Goal: Information Seeking & Learning: Learn about a topic

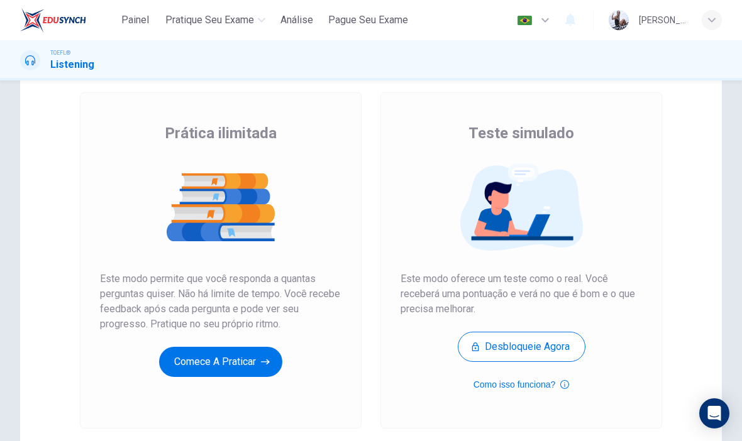
scroll to position [69, 0]
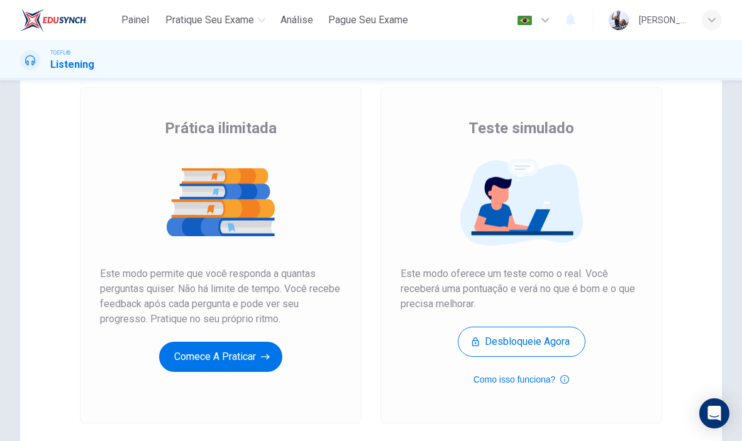
click at [269, 365] on button "Comece a praticar" at bounding box center [220, 357] width 123 height 30
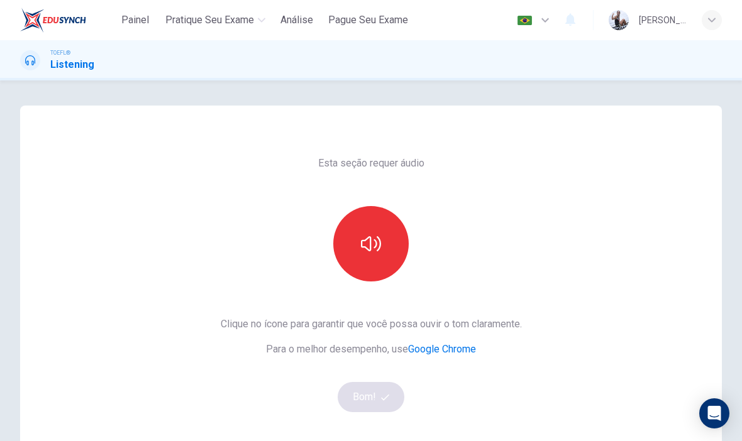
click at [377, 240] on icon "button" at bounding box center [371, 244] width 20 height 20
click at [388, 404] on button "Bom!" at bounding box center [371, 397] width 67 height 30
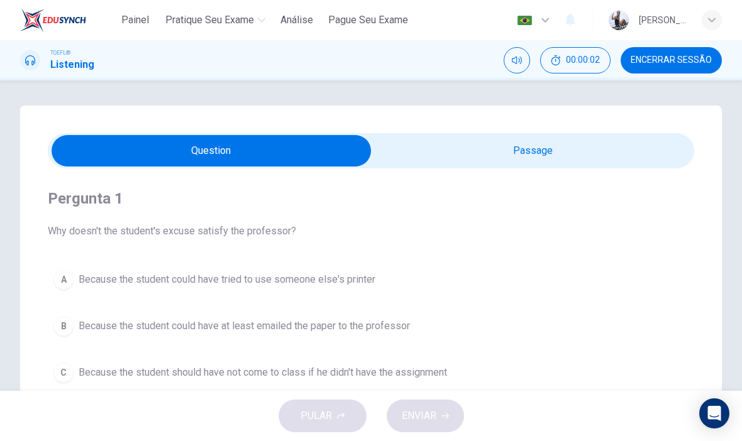
click at [490, 160] on input "checkbox" at bounding box center [211, 150] width 969 height 31
checkbox input "true"
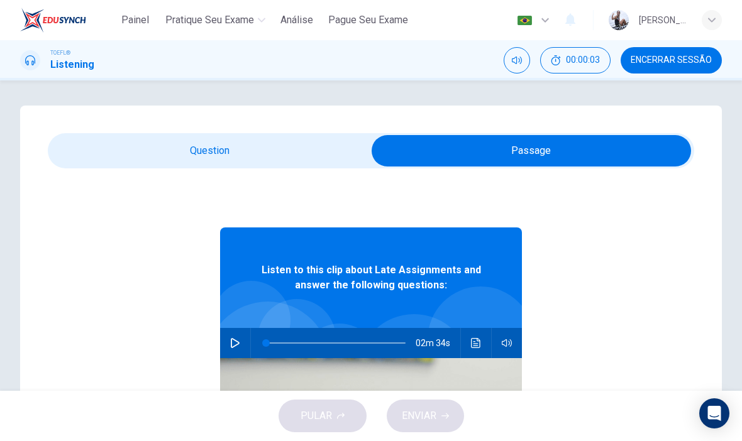
click at [237, 347] on icon "button" at bounding box center [235, 343] width 10 height 10
type input "59"
click at [313, 144] on input "checkbox" at bounding box center [531, 150] width 969 height 31
checkbox input "false"
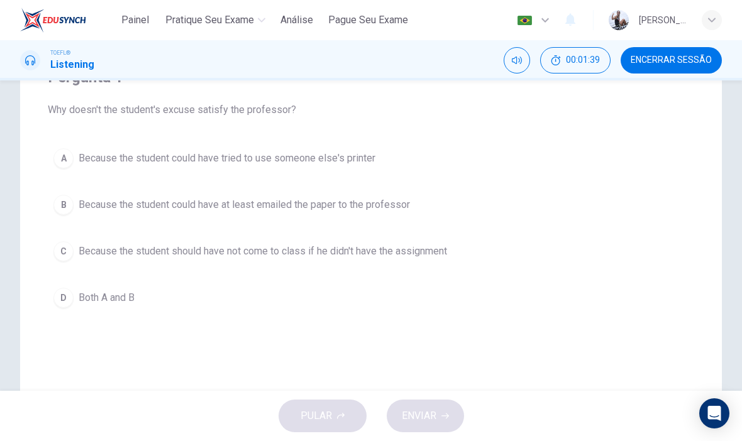
scroll to position [122, 0]
click at [354, 311] on button "D Both A and B" at bounding box center [371, 297] width 646 height 31
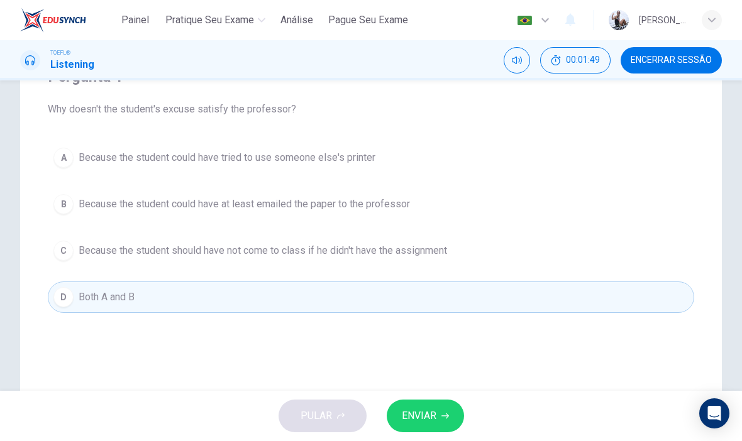
click at [476, 195] on button "B Because the student could have at least emailed the paper to the professor" at bounding box center [371, 204] width 646 height 31
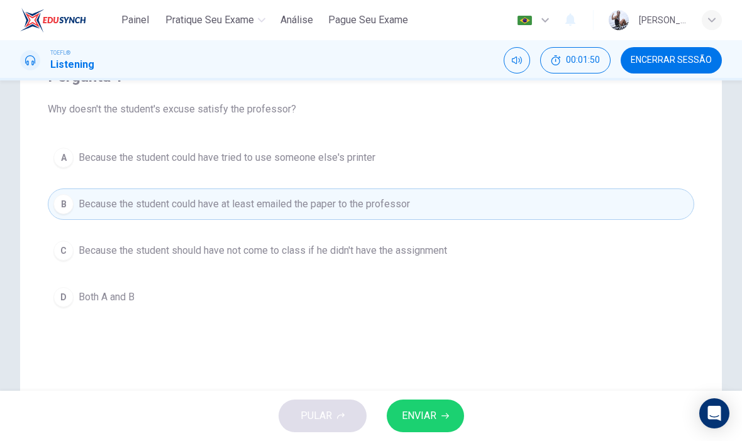
click at [414, 276] on div "A Because the student could have tried to use someone else's printer B Because …" at bounding box center [371, 227] width 646 height 171
click at [386, 297] on button "D Both A and B" at bounding box center [371, 297] width 646 height 31
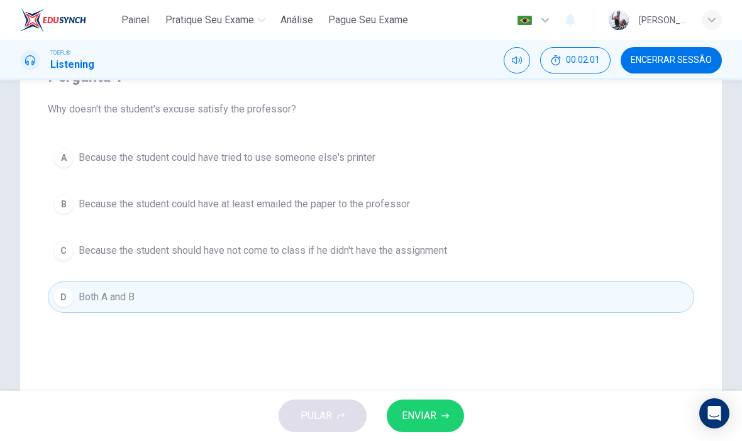
click at [426, 413] on span "ENVIAR" at bounding box center [419, 416] width 35 height 18
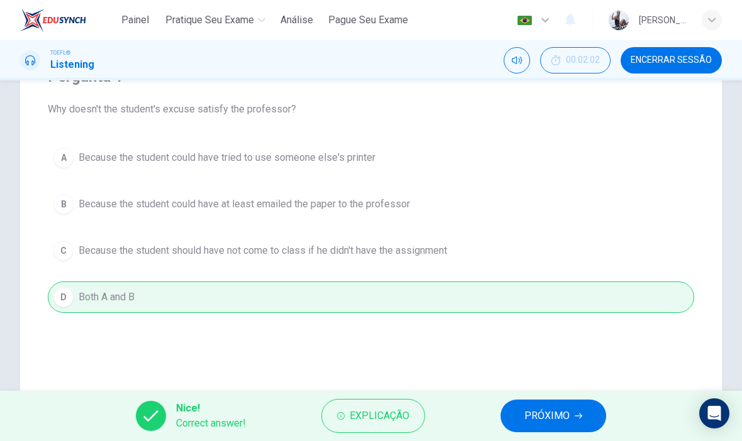
click at [544, 410] on span "PRÓXIMO" at bounding box center [546, 416] width 45 height 18
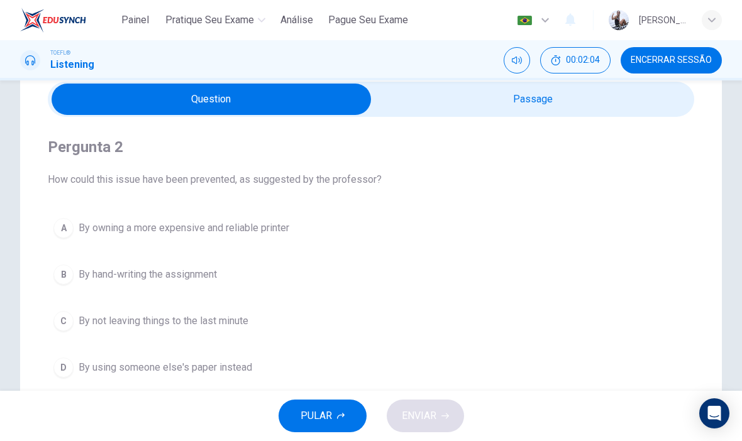
scroll to position [49, 0]
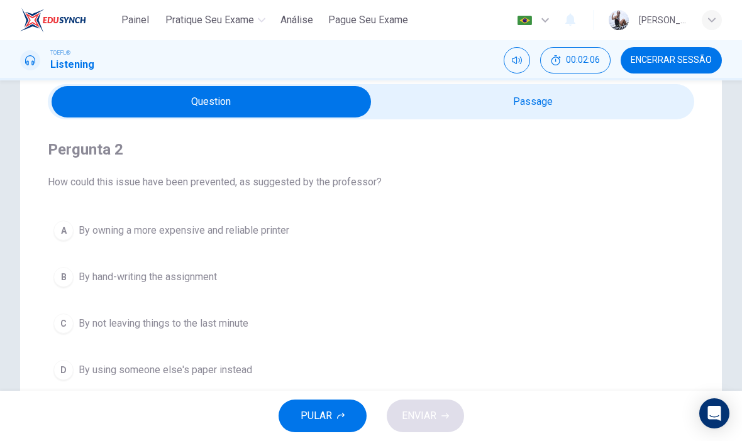
click at [339, 329] on button "C By not leaving things to the last minute" at bounding box center [371, 323] width 646 height 31
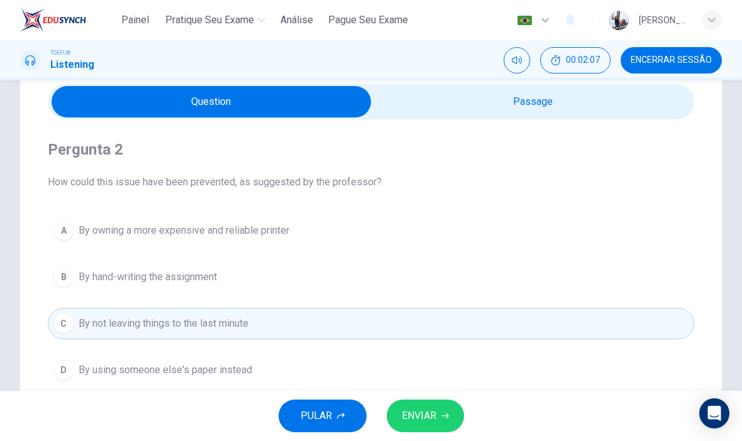
click at [436, 416] on span "ENVIAR" at bounding box center [419, 416] width 35 height 18
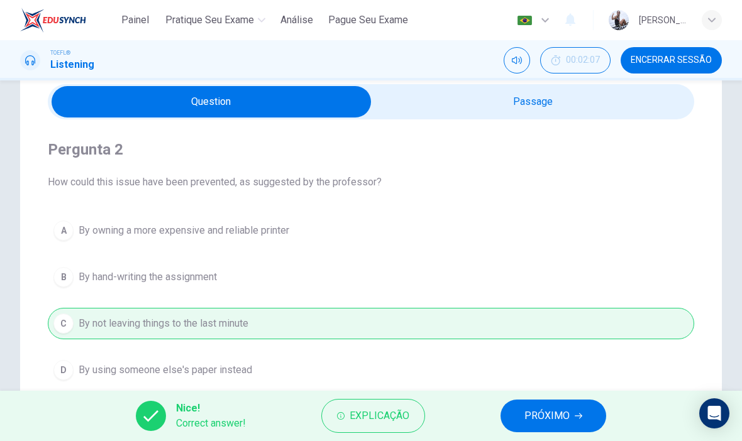
click at [559, 413] on span "PRÓXIMO" at bounding box center [546, 416] width 45 height 18
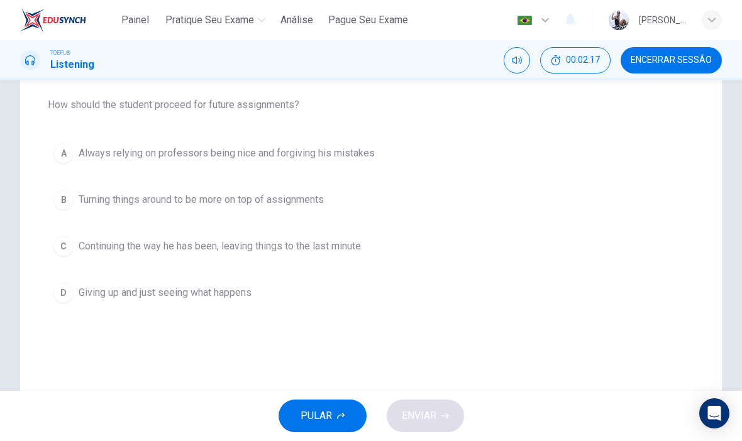
scroll to position [125, 0]
click at [361, 240] on span "Continuing the way he has been, leaving things to the last minute" at bounding box center [220, 247] width 282 height 15
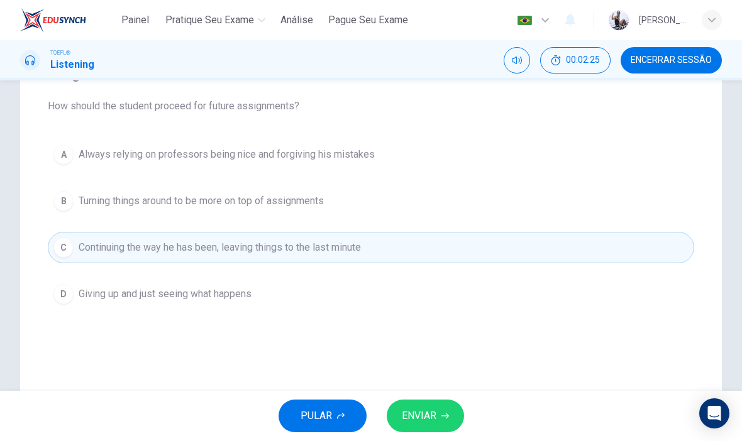
click at [397, 189] on button "B Turning things around to be more on top of assignments" at bounding box center [371, 200] width 646 height 31
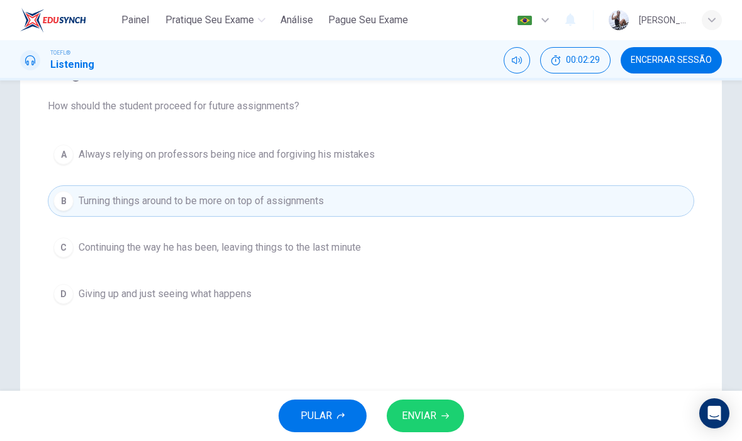
click at [399, 157] on button "A Always relying on professors being nice and forgiving his mistakes" at bounding box center [371, 154] width 646 height 31
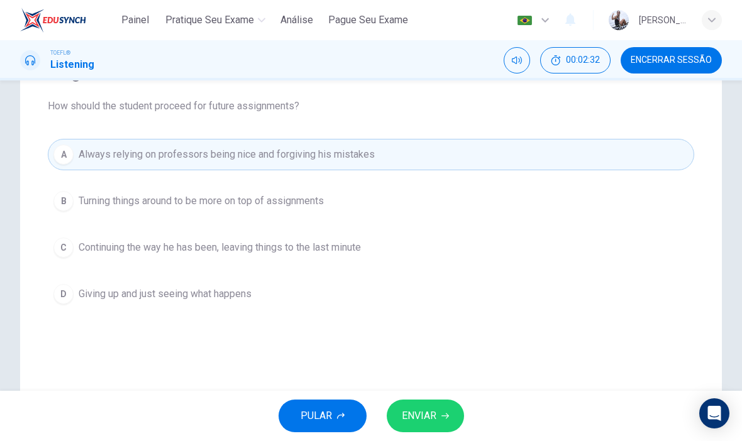
click at [301, 209] on button "B Turning things around to be more on top of assignments" at bounding box center [371, 200] width 646 height 31
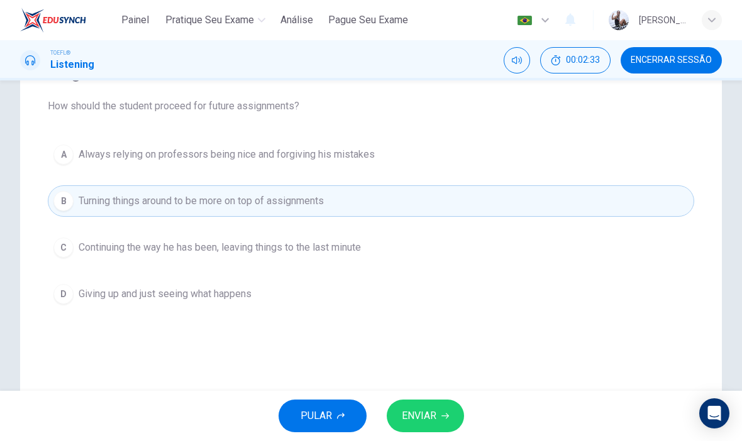
click at [426, 429] on button "ENVIAR" at bounding box center [425, 416] width 77 height 33
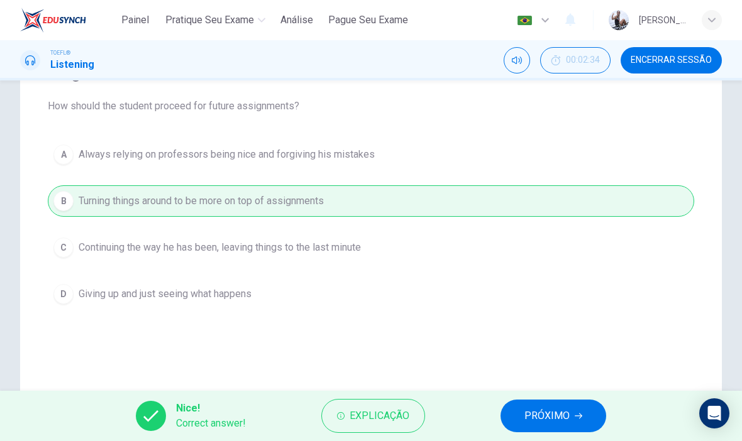
click at [544, 410] on span "PRÓXIMO" at bounding box center [546, 416] width 45 height 18
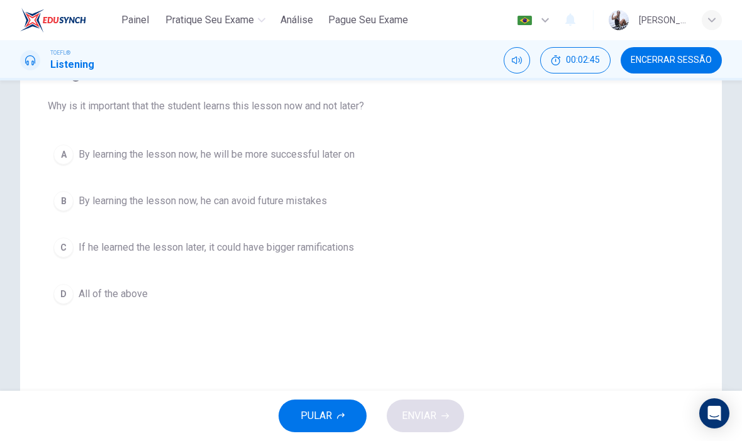
click at [338, 214] on button "B By learning the lesson now, he can avoid future mistakes" at bounding box center [371, 200] width 646 height 31
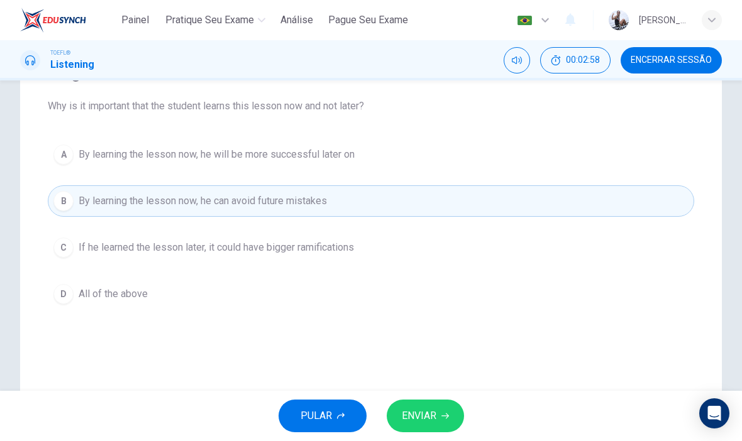
click at [355, 302] on button "D All of the above" at bounding box center [371, 293] width 646 height 31
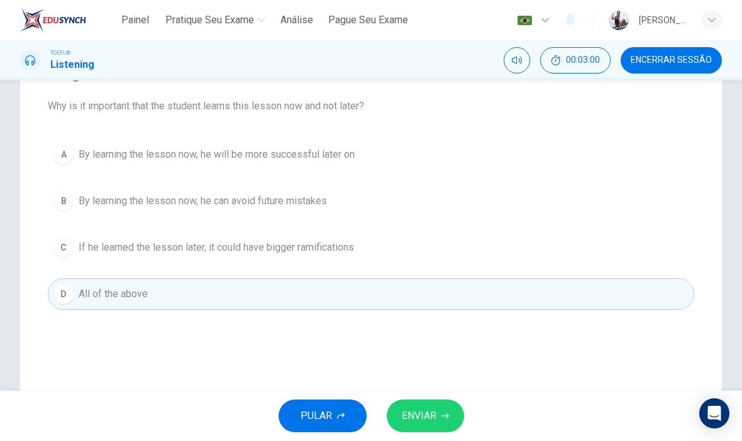
click at [415, 414] on span "ENVIAR" at bounding box center [419, 416] width 35 height 18
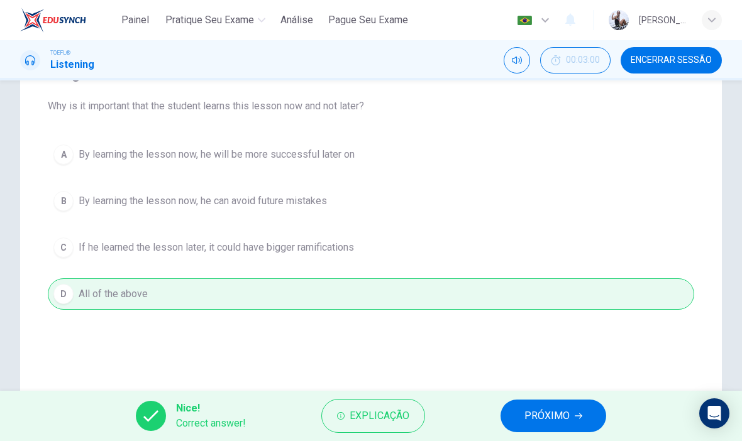
click at [540, 401] on button "PRÓXIMO" at bounding box center [553, 416] width 106 height 33
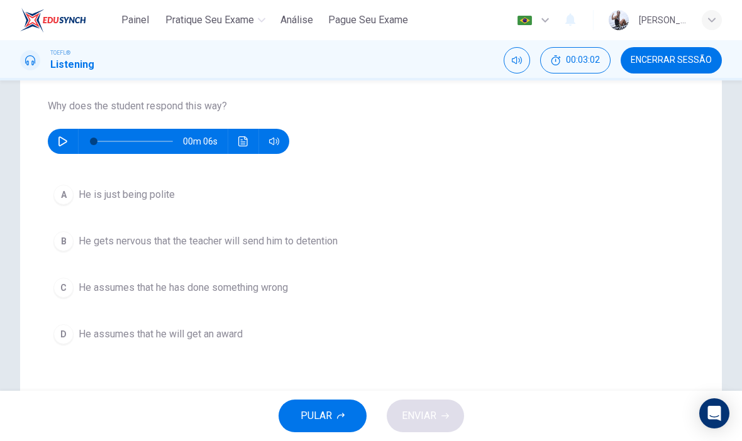
click at [63, 140] on icon "button" at bounding box center [63, 141] width 10 height 10
type input "0"
click at [299, 292] on button "C He assumes that he has done something wrong" at bounding box center [371, 287] width 646 height 31
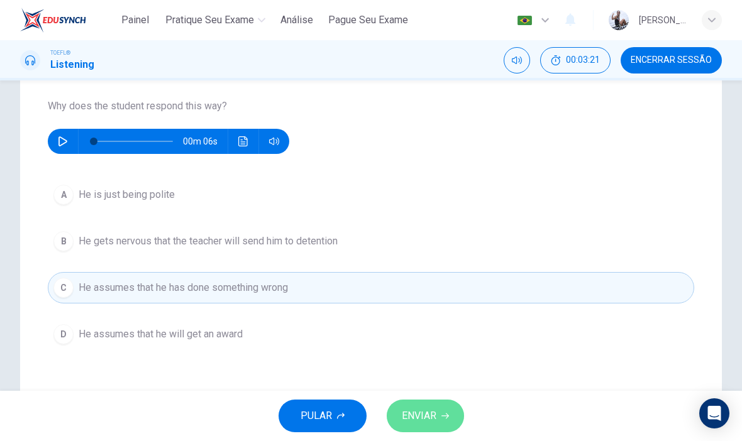
click at [426, 421] on span "ENVIAR" at bounding box center [419, 416] width 35 height 18
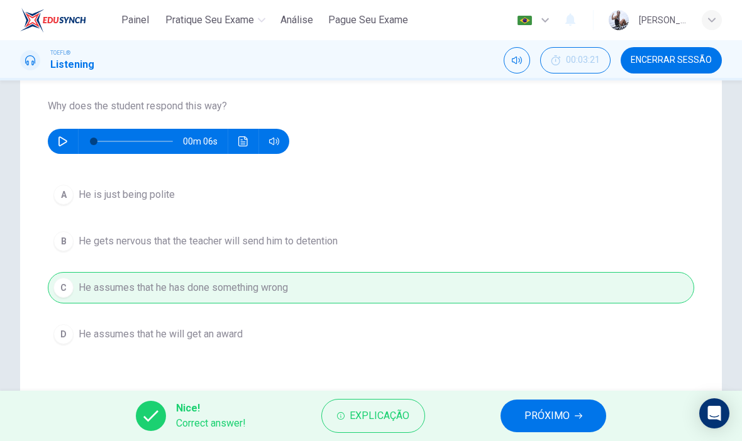
click at [530, 432] on button "PRÓXIMO" at bounding box center [553, 416] width 106 height 33
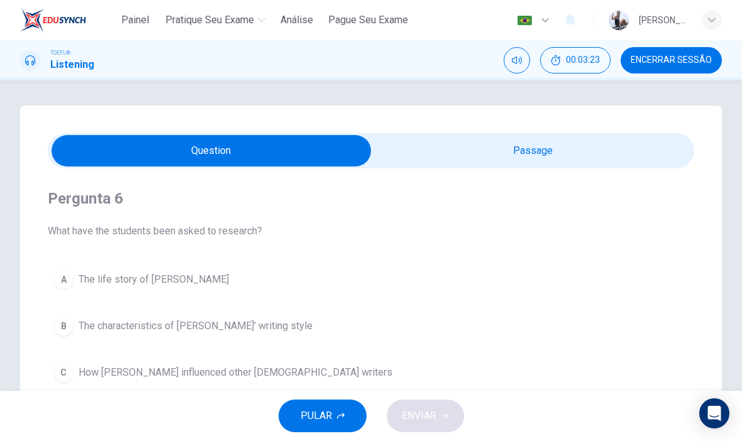
click at [446, 152] on input "checkbox" at bounding box center [211, 150] width 969 height 31
checkbox input "true"
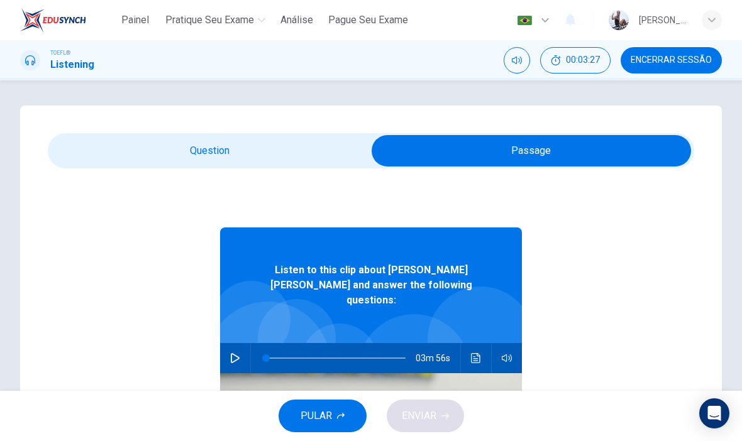
click at [661, 63] on span "Encerrar Sessão" at bounding box center [671, 60] width 81 height 10
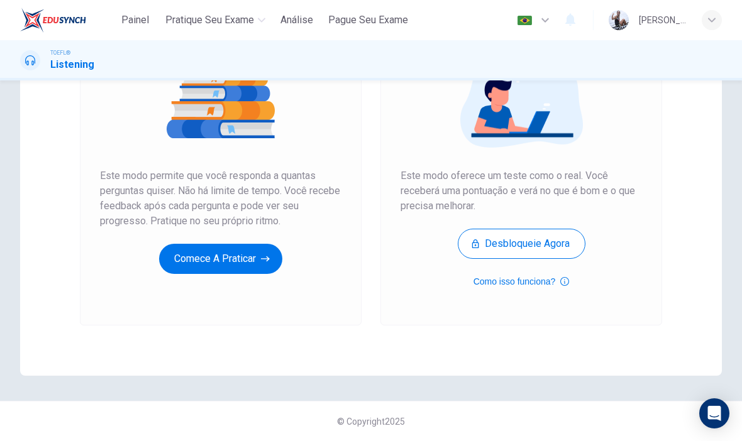
scroll to position [167, 0]
click at [211, 259] on button "Comece a praticar" at bounding box center [220, 259] width 123 height 30
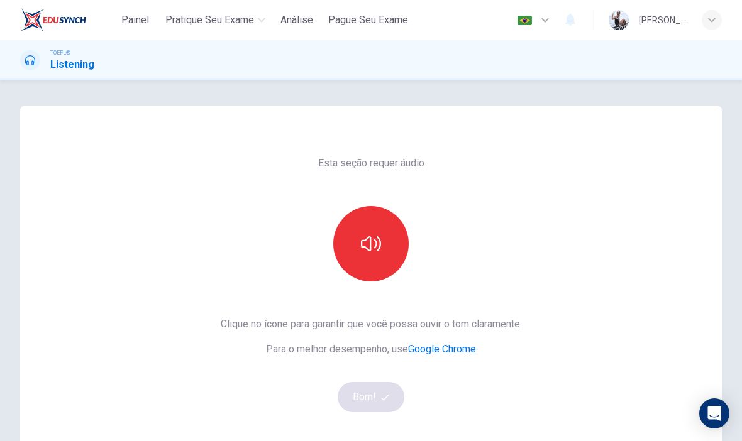
click at [370, 249] on icon "button" at bounding box center [371, 243] width 20 height 15
click at [453, 350] on link "Google Chrome" at bounding box center [442, 349] width 68 height 12
click at [388, 397] on icon "button" at bounding box center [385, 398] width 8 height 8
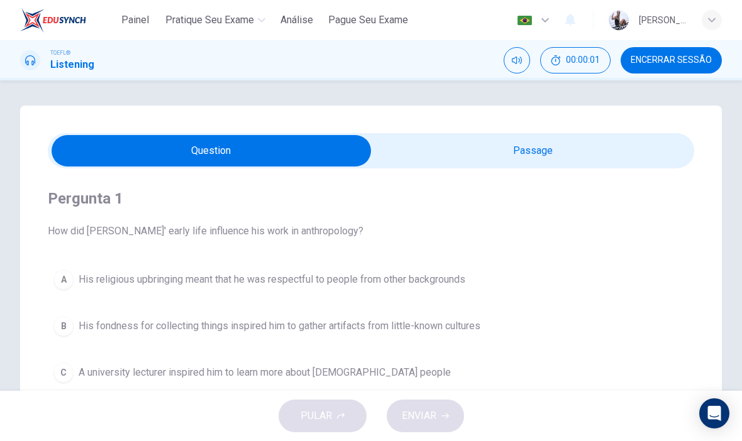
click at [593, 158] on input "checkbox" at bounding box center [211, 150] width 969 height 31
checkbox input "true"
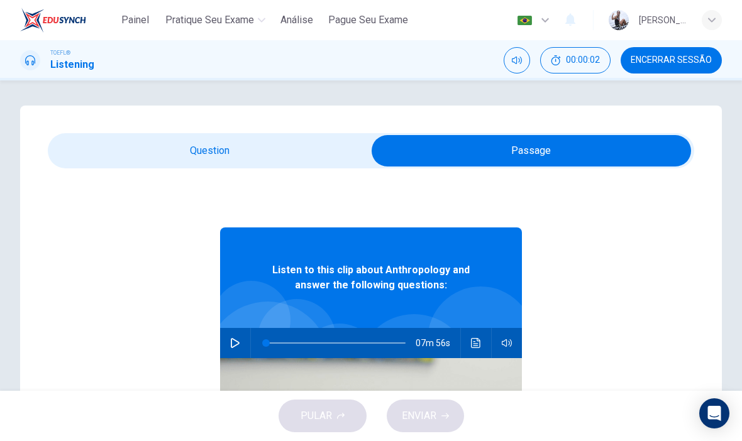
click at [234, 355] on button "button" at bounding box center [235, 343] width 20 height 30
type input "61"
